Goal: Transaction & Acquisition: Download file/media

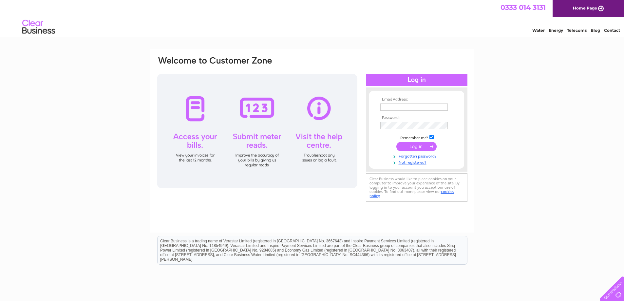
type input "dklaffertyltd@gmail.com"
click at [416, 146] on input "submit" at bounding box center [416, 146] width 40 height 9
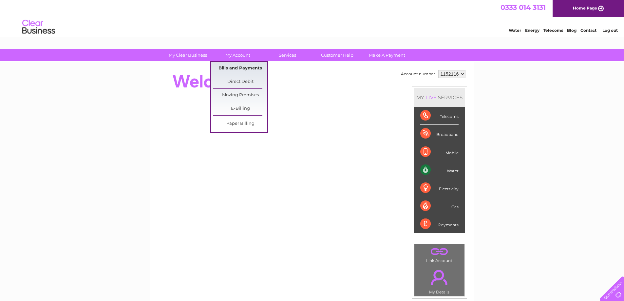
click at [243, 68] on link "Bills and Payments" at bounding box center [240, 68] width 54 height 13
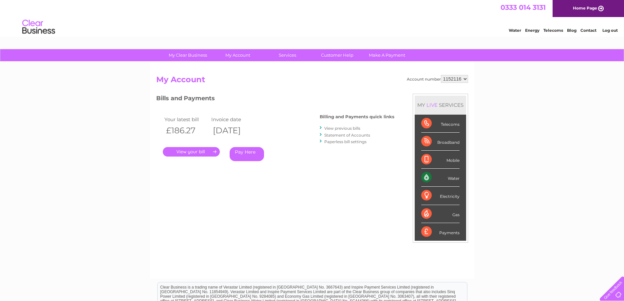
click at [192, 152] on link "." at bounding box center [191, 152] width 57 height 10
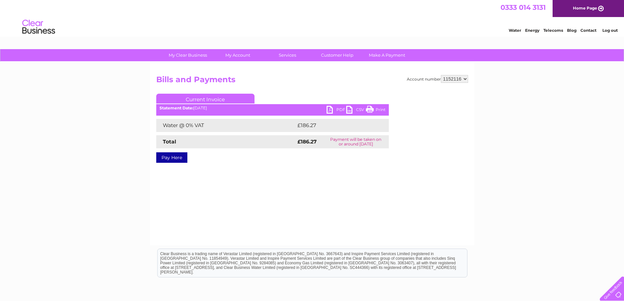
click at [338, 109] on link "PDF" at bounding box center [337, 111] width 20 height 10
